Goal: Contribute content

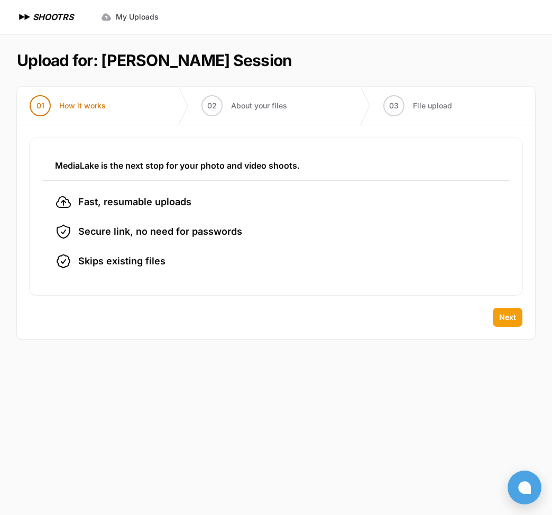
click at [509, 317] on span "Next" at bounding box center [507, 317] width 17 height 11
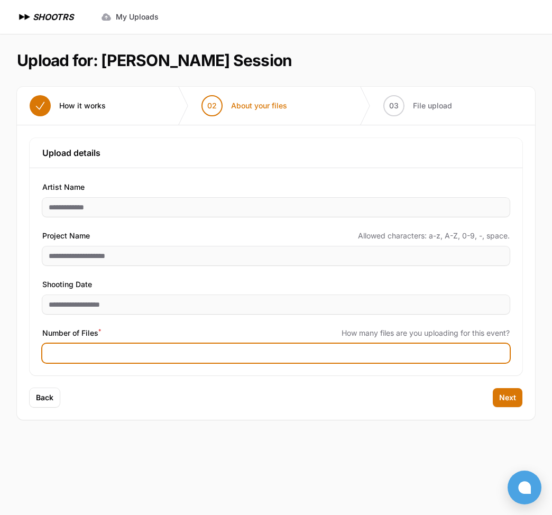
click at [97, 346] on input "Number of Files *" at bounding box center [275, 353] width 467 height 19
type input "****"
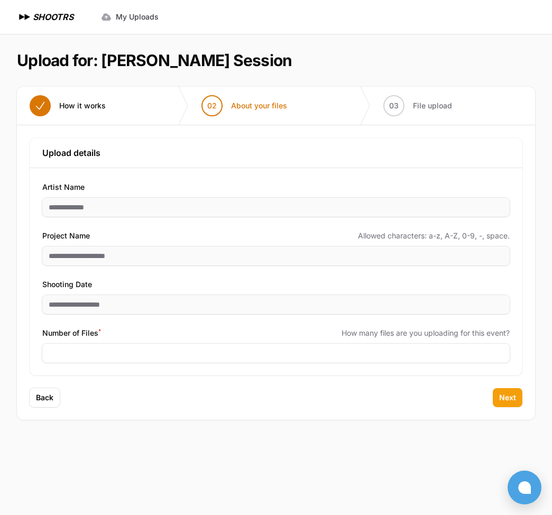
click at [511, 392] on span "Next" at bounding box center [507, 397] width 17 height 11
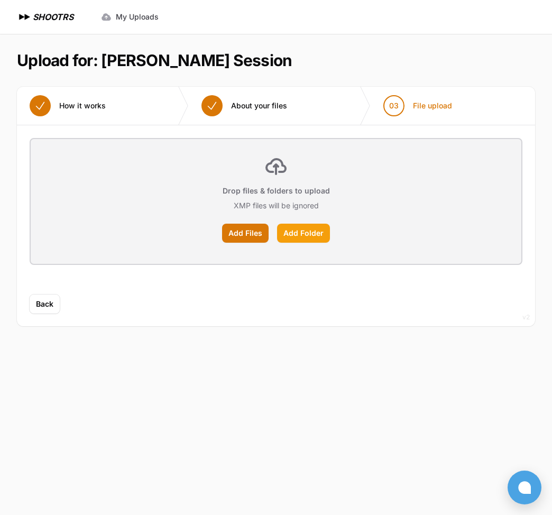
click at [303, 234] on label "Add Folder" at bounding box center [303, 233] width 53 height 19
click at [0, 0] on input "Add Folder" at bounding box center [0, 0] width 0 height 0
